Goal: Transaction & Acquisition: Purchase product/service

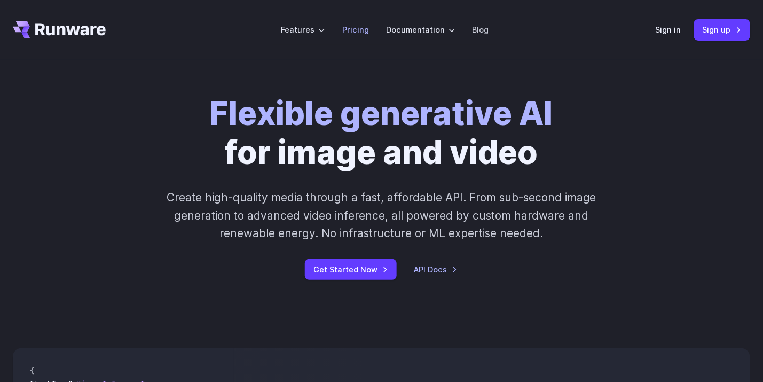
click at [355, 27] on link "Pricing" at bounding box center [355, 29] width 27 height 12
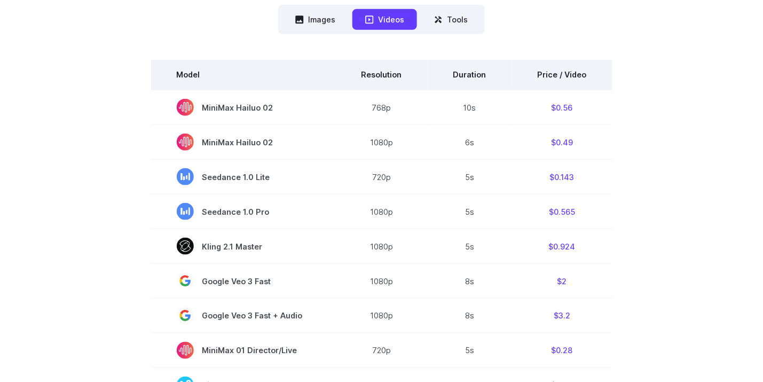
scroll to position [296, 0]
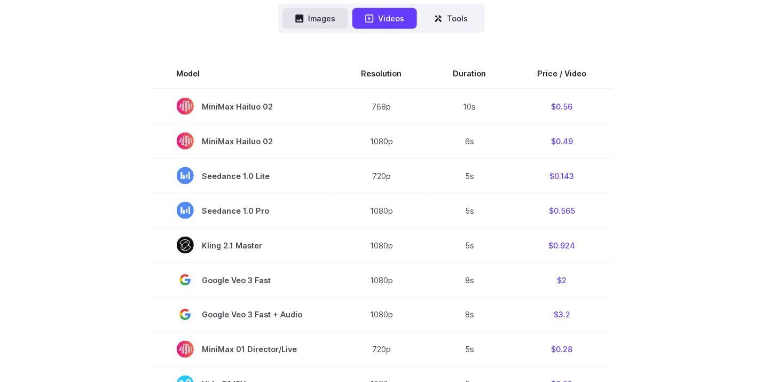
click at [323, 17] on button "Images" at bounding box center [316, 18] width 66 height 21
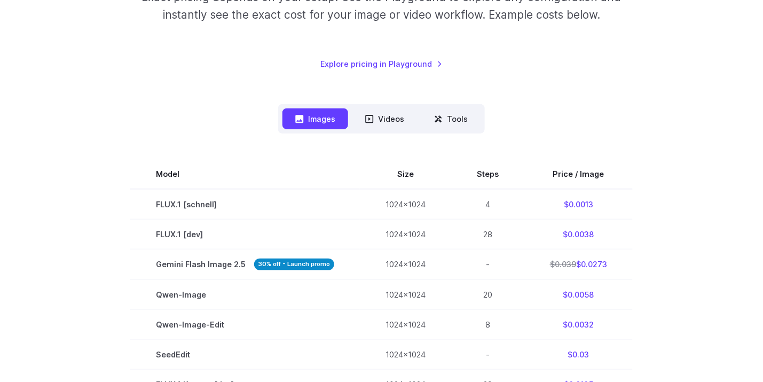
scroll to position [178, 0]
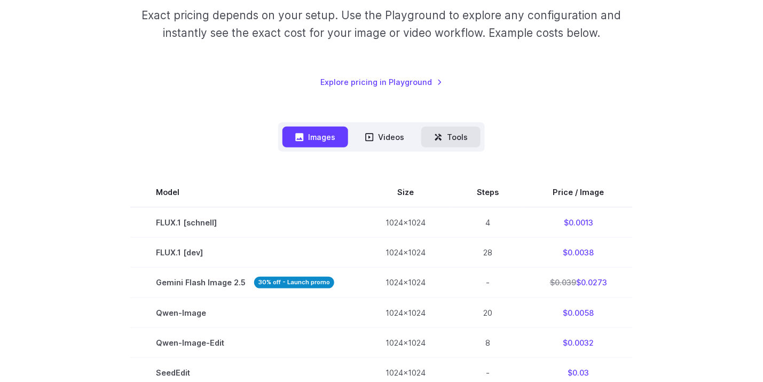
click at [458, 140] on button "Tools" at bounding box center [450, 137] width 59 height 21
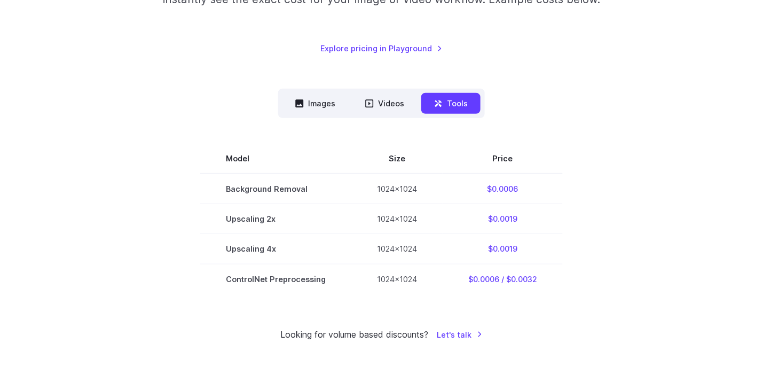
scroll to position [237, 0]
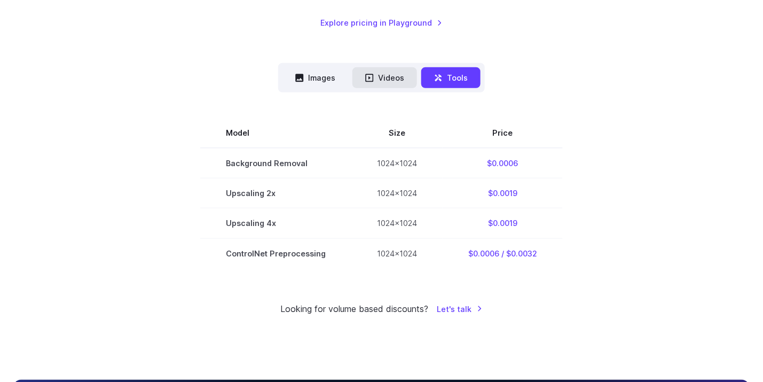
click at [394, 77] on button "Videos" at bounding box center [384, 77] width 65 height 21
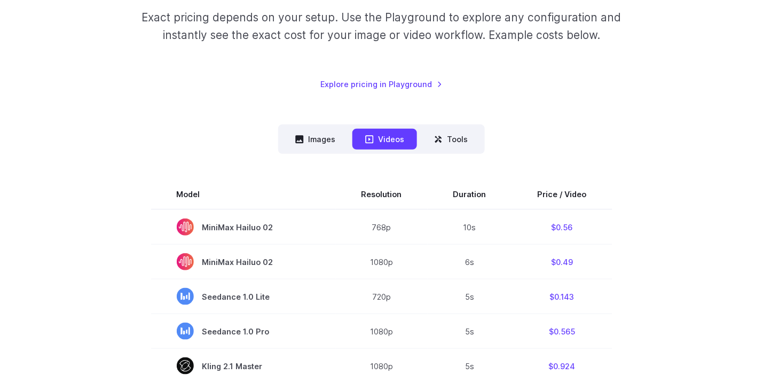
scroll to position [178, 0]
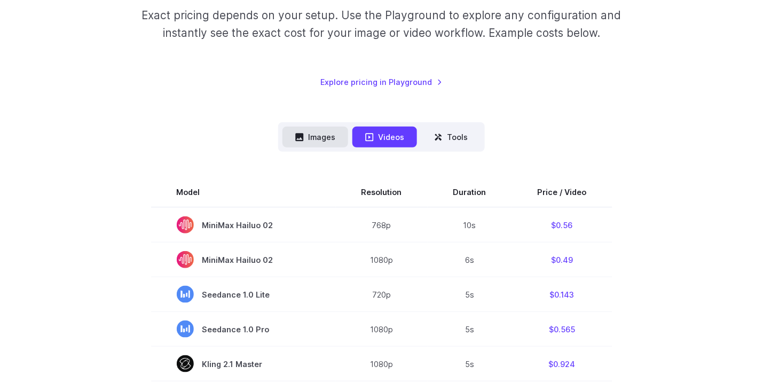
click at [311, 137] on button "Images" at bounding box center [316, 137] width 66 height 21
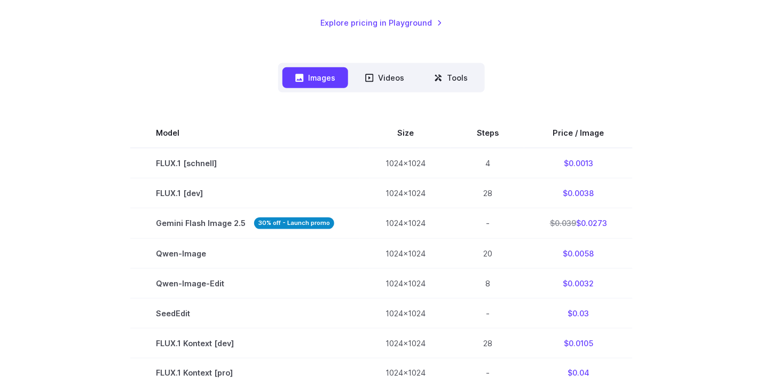
scroll to position [0, 0]
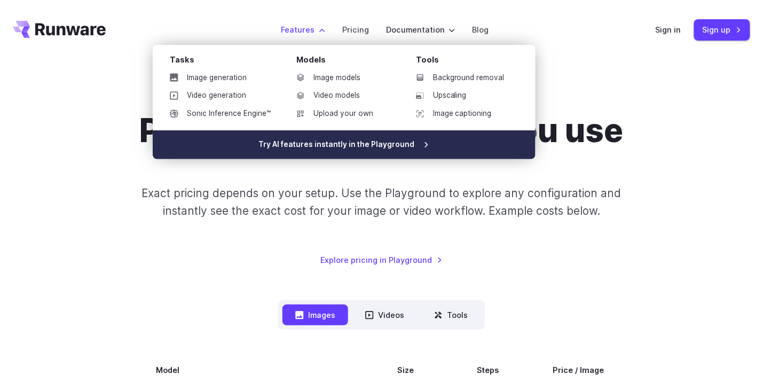
click at [358, 146] on link "Try AI features instantly in the Playground" at bounding box center [344, 144] width 383 height 29
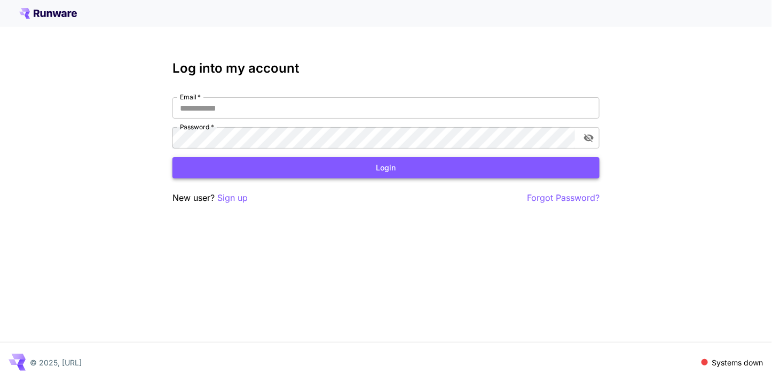
type input "**********"
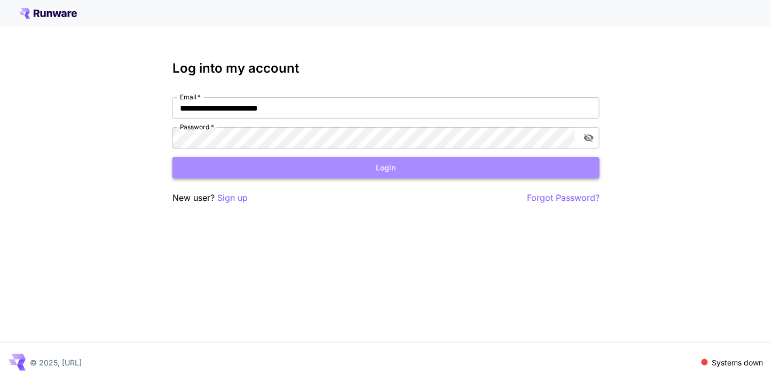
click at [382, 164] on button "Login" at bounding box center [386, 168] width 427 height 22
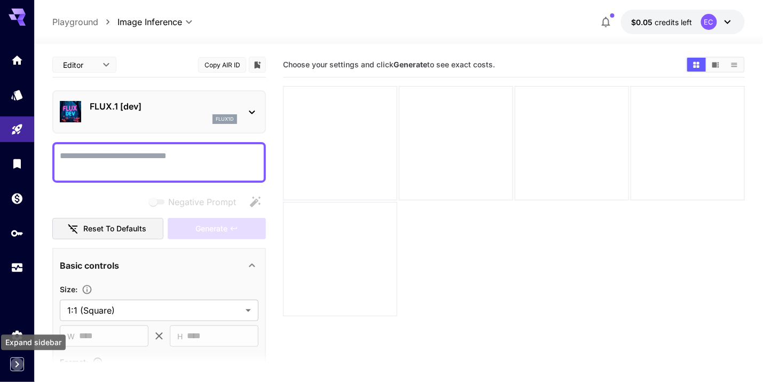
click at [18, 362] on icon "Expand sidebar" at bounding box center [17, 364] width 13 height 13
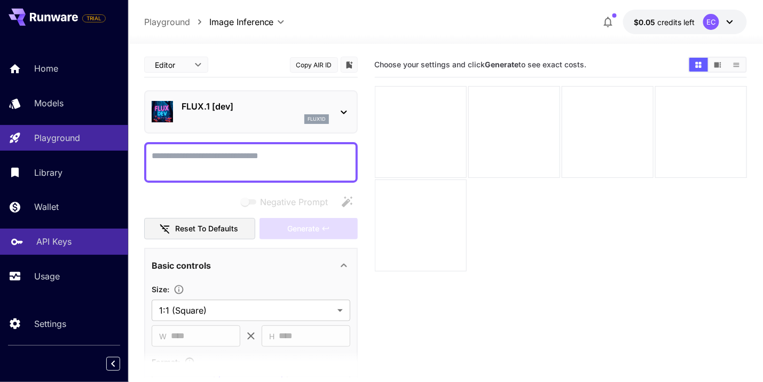
click at [50, 242] on p "API Keys" at bounding box center [53, 241] width 35 height 13
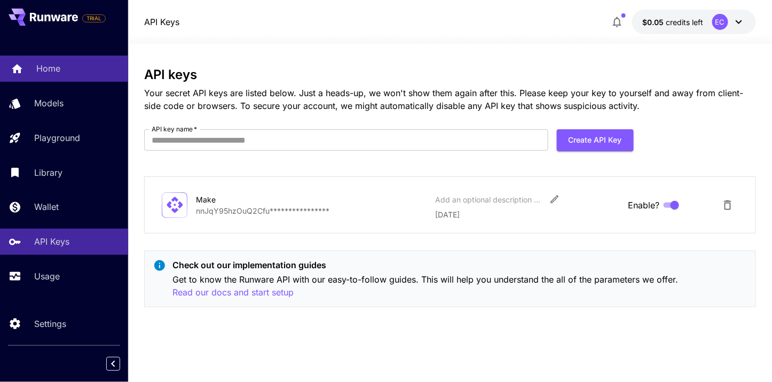
click at [65, 63] on div "Home" at bounding box center [77, 68] width 83 height 13
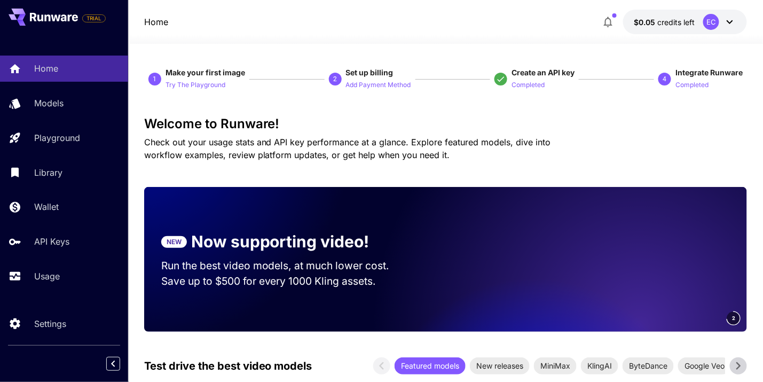
click at [673, 13] on button "$0.05 credits left EC" at bounding box center [685, 22] width 124 height 25
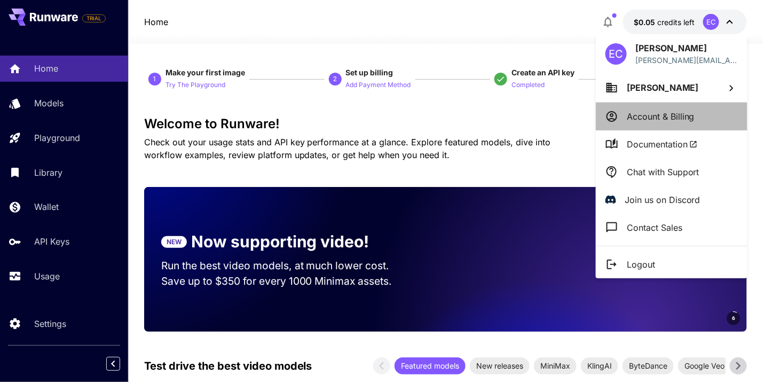
click at [654, 122] on p "Account & Billing" at bounding box center [661, 116] width 68 height 13
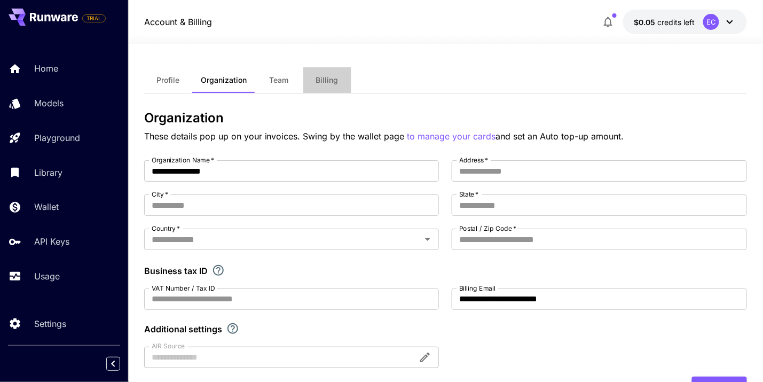
click at [330, 77] on span "Billing" at bounding box center [327, 80] width 22 height 10
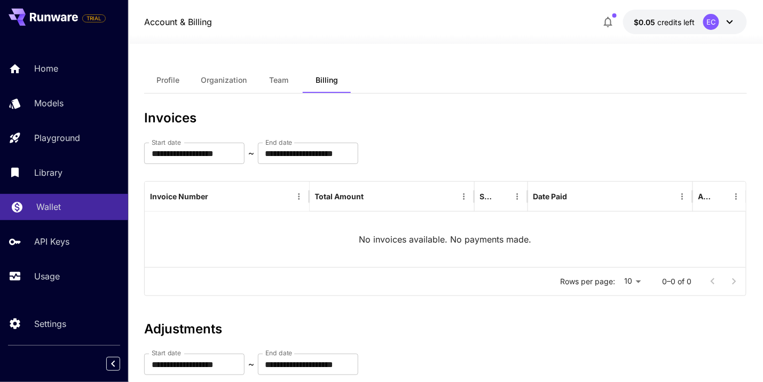
click at [72, 210] on div "Wallet" at bounding box center [77, 206] width 83 height 13
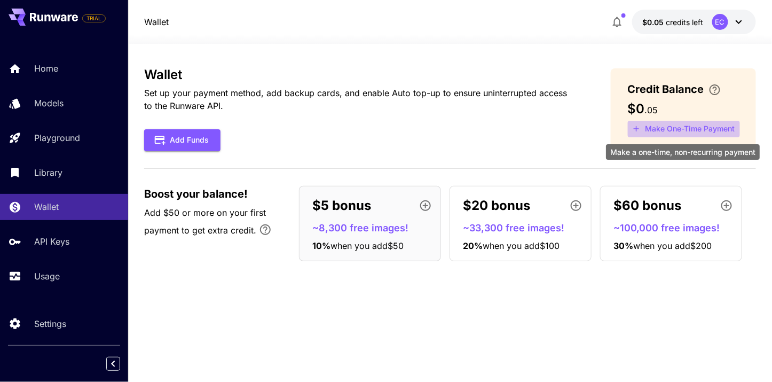
click at [649, 126] on button "Make One-Time Payment" at bounding box center [684, 129] width 112 height 17
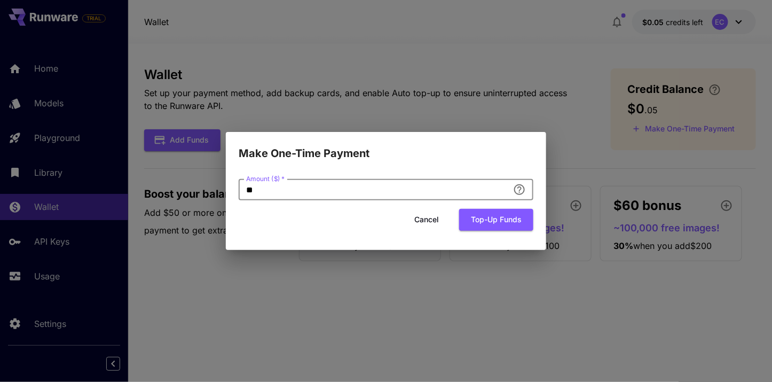
drag, startPoint x: 258, startPoint y: 192, endPoint x: 237, endPoint y: 189, distance: 21.0
click at [237, 189] on div "Amount ($)   * ** Amount ($)   * Cancel Top-up funds" at bounding box center [386, 206] width 320 height 88
type input "*"
click at [484, 220] on button "Top-up funds" at bounding box center [496, 220] width 74 height 22
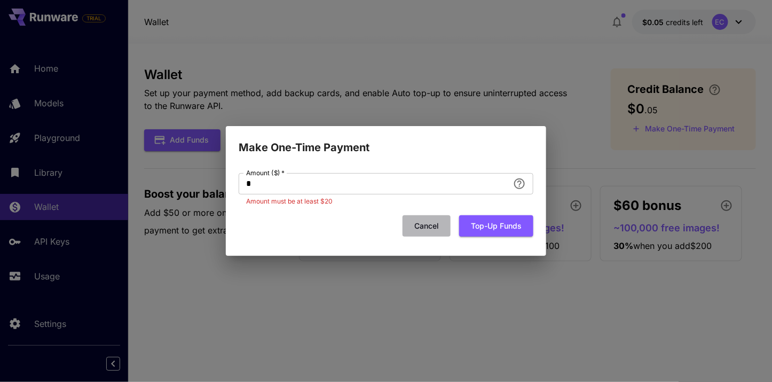
click at [430, 224] on button "Cancel" at bounding box center [427, 226] width 48 height 22
